Goal: Book appointment/travel/reservation

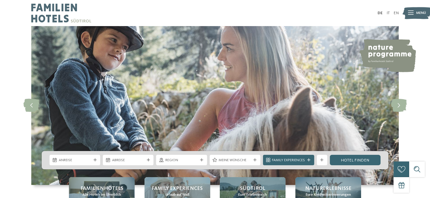
click at [68, 159] on span "Anreise" at bounding box center [75, 160] width 32 height 5
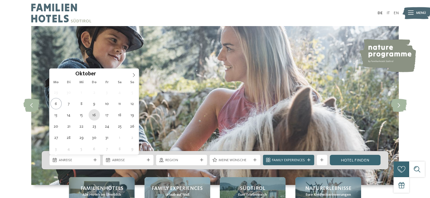
type div "[DATE]"
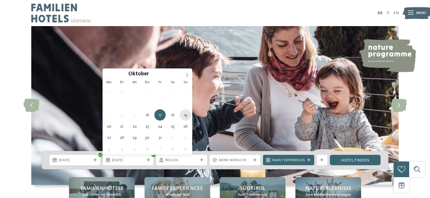
type div "19.10.2025"
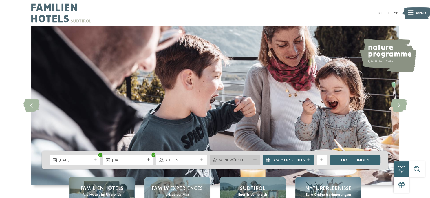
click at [250, 160] on span "Meine Wünsche" at bounding box center [235, 160] width 32 height 5
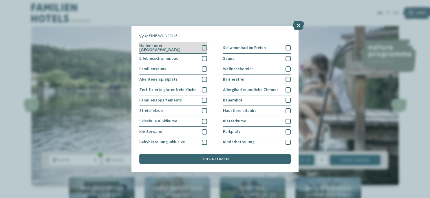
click at [206, 47] on div at bounding box center [204, 47] width 5 height 5
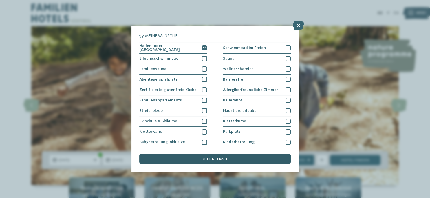
click at [219, 162] on div "übernehmen" at bounding box center [214, 158] width 151 height 10
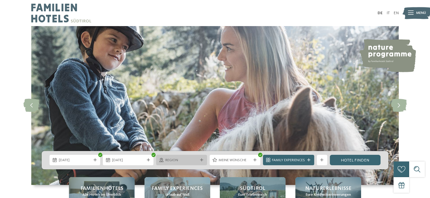
click at [188, 157] on div "Region" at bounding box center [181, 160] width 35 height 6
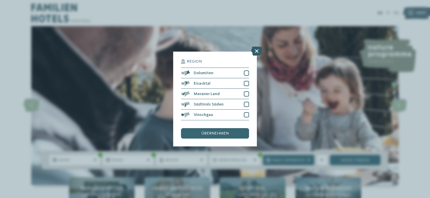
click at [259, 52] on icon at bounding box center [256, 51] width 11 height 9
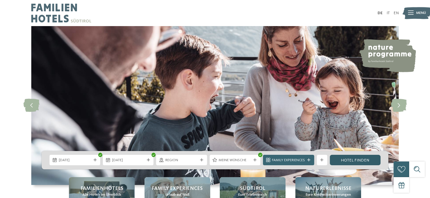
click at [355, 157] on link "Hotel finden" at bounding box center [355, 160] width 51 height 10
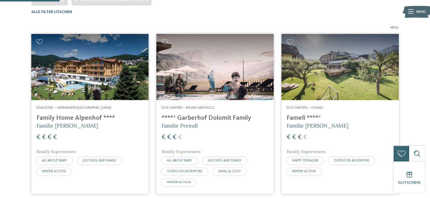
scroll to position [168, 0]
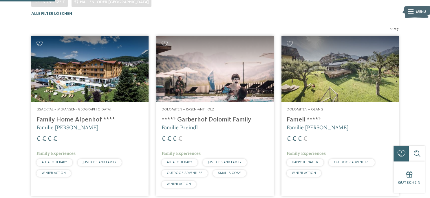
click at [193, 116] on h4 "****ˢ Garberhof Dolomit Family" at bounding box center [215, 120] width 107 height 8
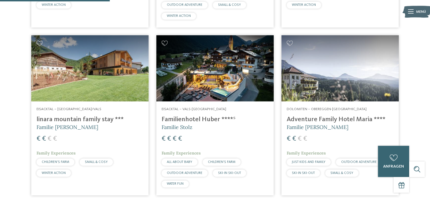
scroll to position [336, 0]
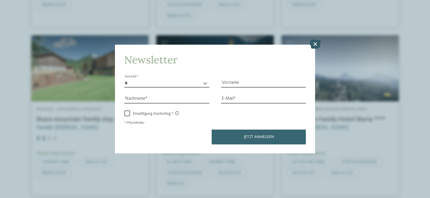
click at [317, 45] on icon at bounding box center [314, 43] width 11 height 9
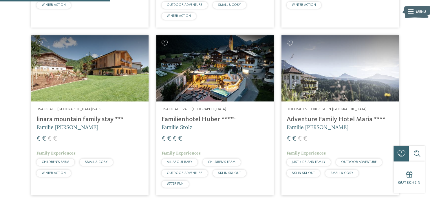
click at [315, 120] on h4 "Adventure Family Hotel Maria ****" at bounding box center [340, 120] width 107 height 8
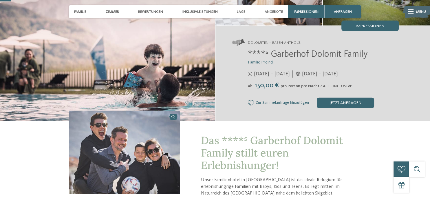
scroll to position [107, 0]
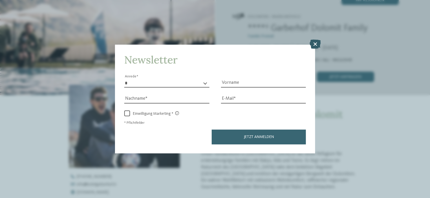
click at [319, 45] on icon at bounding box center [314, 43] width 11 height 9
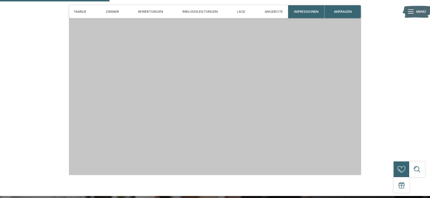
scroll to position [566, 0]
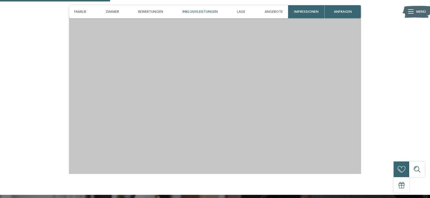
click at [206, 12] on span "Inklusivleistungen" at bounding box center [199, 12] width 35 height 4
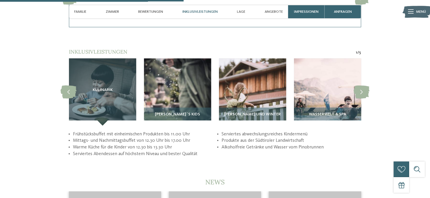
scroll to position [1017, 0]
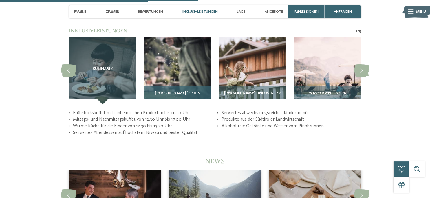
click at [194, 81] on img at bounding box center [177, 70] width 67 height 67
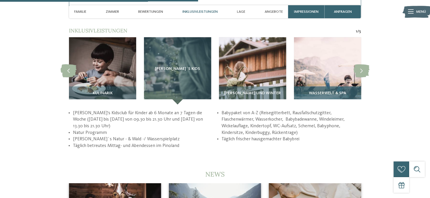
click at [313, 66] on img at bounding box center [327, 70] width 67 height 67
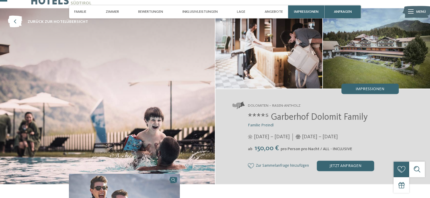
scroll to position [0, 0]
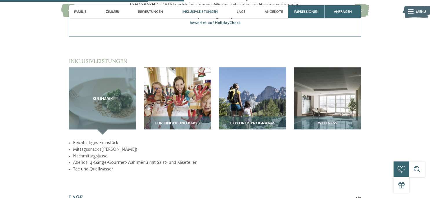
scroll to position [749, 0]
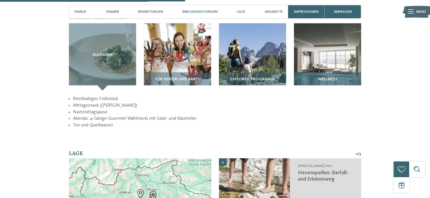
click at [350, 42] on img at bounding box center [327, 56] width 67 height 67
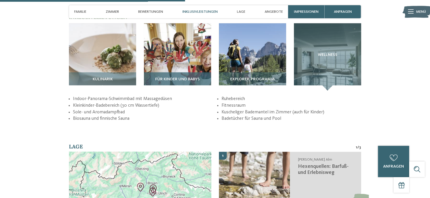
click at [155, 58] on img at bounding box center [177, 56] width 67 height 67
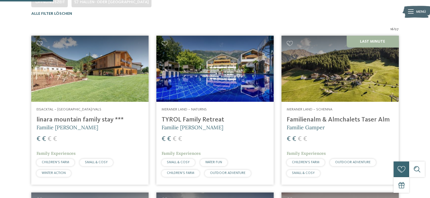
scroll to position [168, 0]
click at [114, 98] on img at bounding box center [89, 69] width 117 height 66
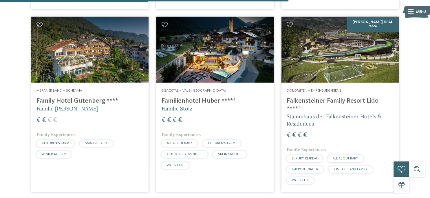
scroll to position [841, 0]
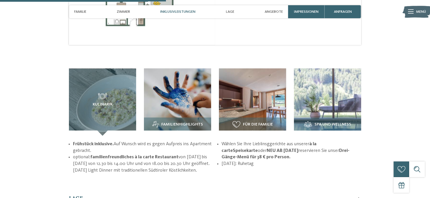
scroll to position [688, 0]
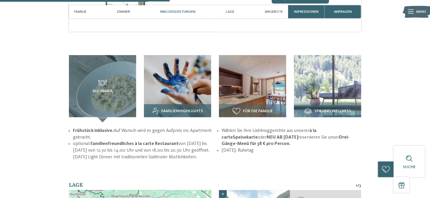
click at [176, 93] on img at bounding box center [177, 88] width 67 height 67
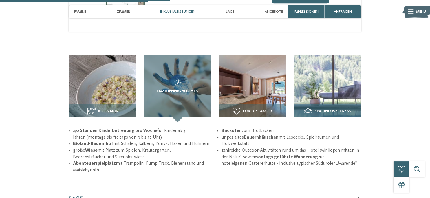
click at [321, 80] on img at bounding box center [327, 88] width 67 height 67
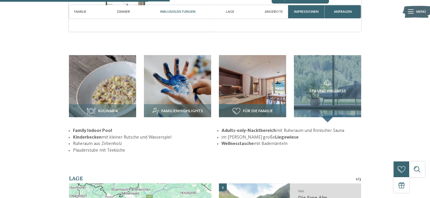
click at [262, 83] on img at bounding box center [252, 88] width 67 height 67
